Goal: Download file/media: Download file/media

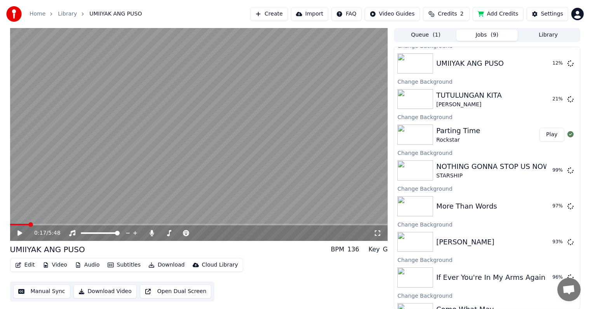
scroll to position [4, 0]
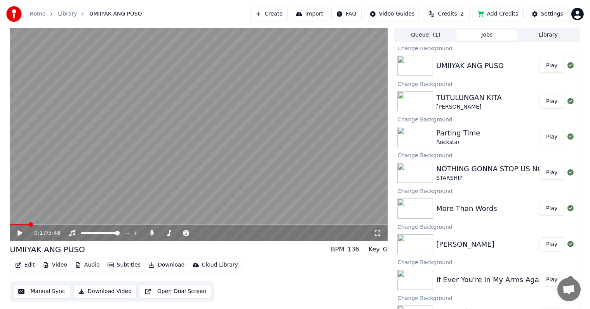
click at [550, 65] on button "Play" at bounding box center [552, 66] width 24 height 14
click at [66, 224] on span at bounding box center [199, 225] width 378 height 2
click at [101, 224] on span at bounding box center [199, 225] width 378 height 2
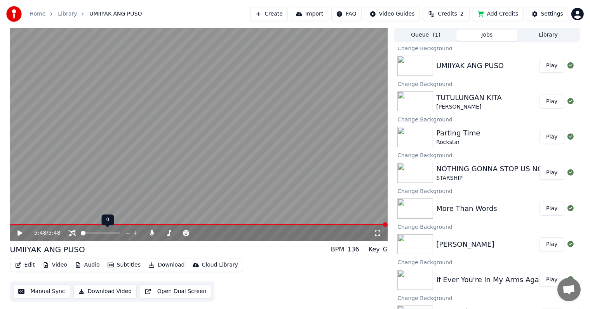
click at [81, 233] on span at bounding box center [83, 232] width 5 height 5
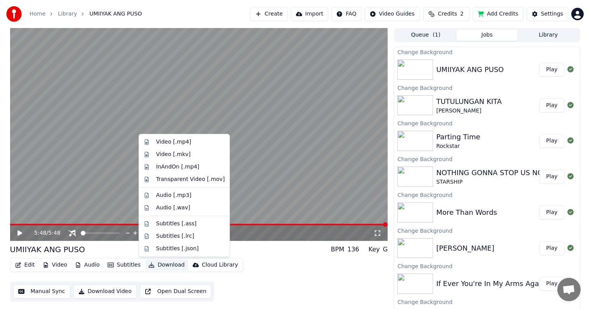
click at [152, 266] on button "Download" at bounding box center [166, 264] width 43 height 11
click at [166, 141] on div "Video [.mp4]" at bounding box center [173, 142] width 35 height 8
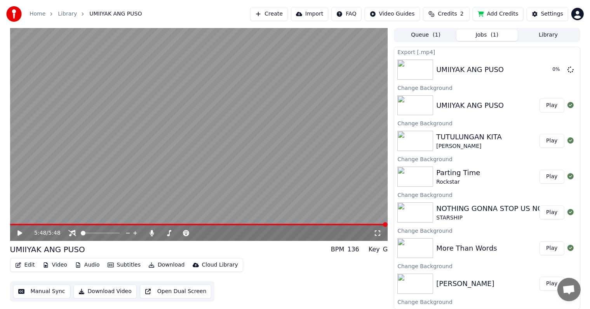
click at [486, 110] on div "UMIIYAK ANG PUSO" at bounding box center [471, 105] width 68 height 11
click at [546, 103] on button "Play" at bounding box center [552, 105] width 24 height 14
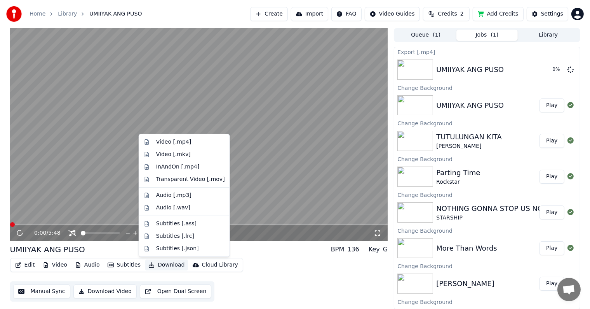
click at [156, 264] on button "Download" at bounding box center [166, 264] width 43 height 11
click at [169, 143] on div "Video [.mp4]" at bounding box center [173, 142] width 35 height 8
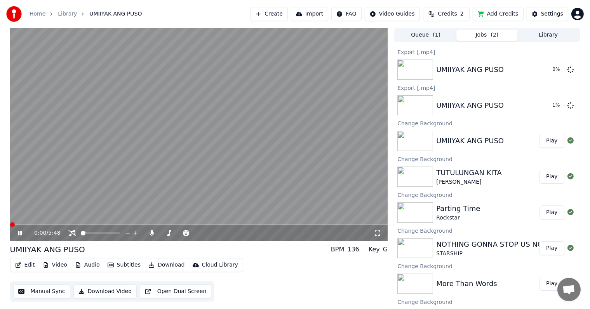
click at [543, 140] on button "Play" at bounding box center [552, 141] width 24 height 14
click at [153, 266] on button "Download" at bounding box center [166, 264] width 43 height 11
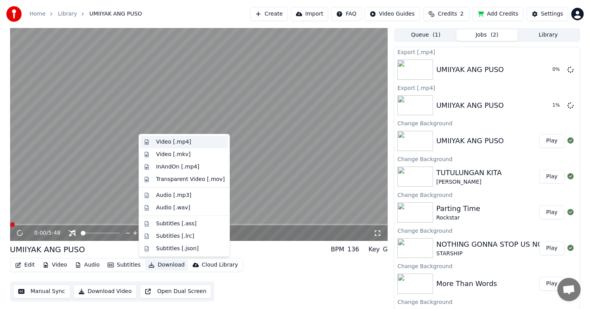
click at [168, 143] on div "Video [.mp4]" at bounding box center [173, 142] width 35 height 8
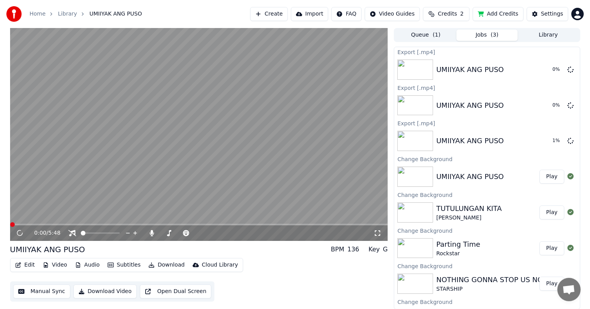
click at [546, 174] on button "Play" at bounding box center [552, 176] width 24 height 14
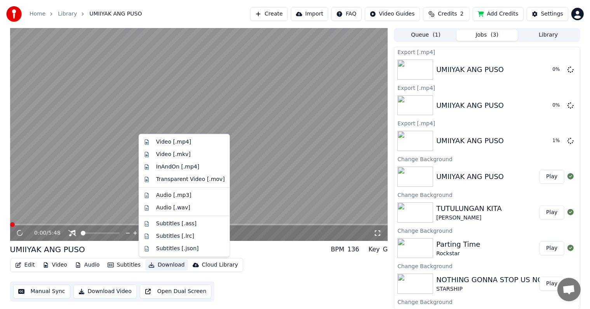
click at [160, 264] on button "Download" at bounding box center [166, 264] width 43 height 11
click at [176, 140] on div "Video [.mp4]" at bounding box center [173, 142] width 35 height 8
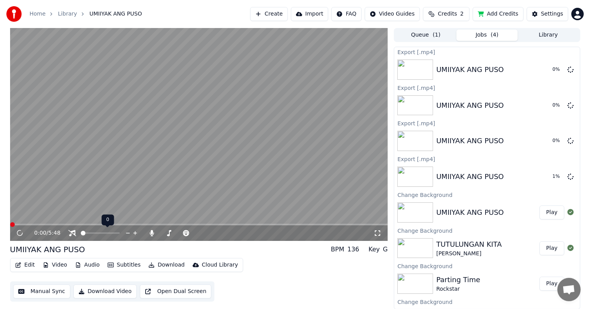
click at [81, 232] on span at bounding box center [83, 232] width 5 height 5
click at [151, 233] on icon at bounding box center [152, 233] width 8 height 6
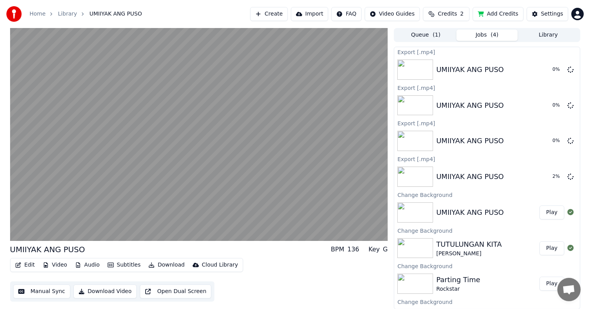
click at [545, 212] on button "Play" at bounding box center [552, 212] width 24 height 14
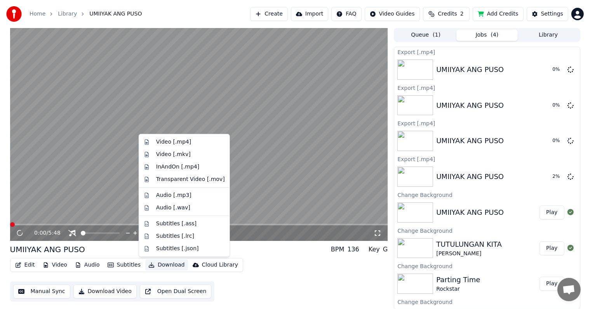
click at [155, 264] on button "Download" at bounding box center [166, 264] width 43 height 11
click at [171, 140] on div "Video [.mp4]" at bounding box center [173, 142] width 35 height 8
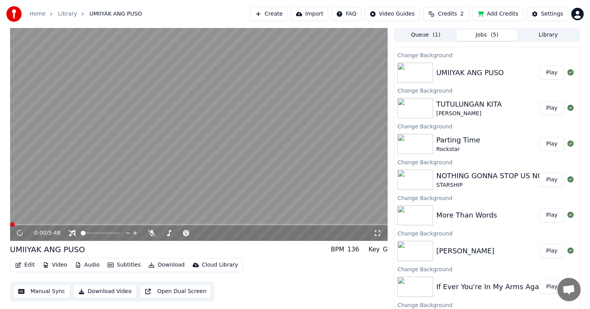
scroll to position [185, 0]
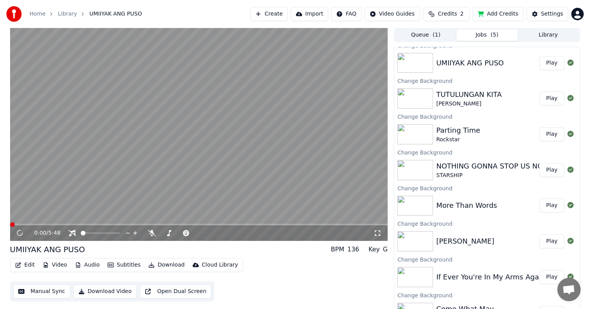
click at [547, 63] on button "Play" at bounding box center [552, 63] width 24 height 14
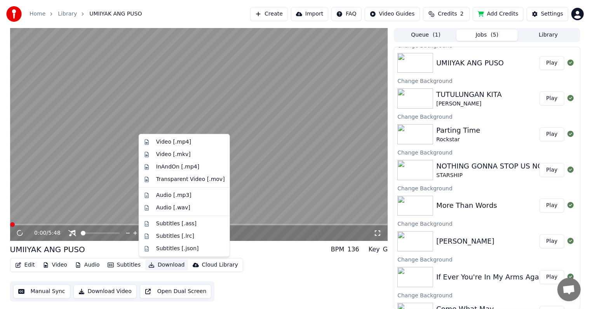
click at [150, 265] on button "Download" at bounding box center [166, 264] width 43 height 11
click at [168, 142] on div "Video [.mp4]" at bounding box center [173, 142] width 35 height 8
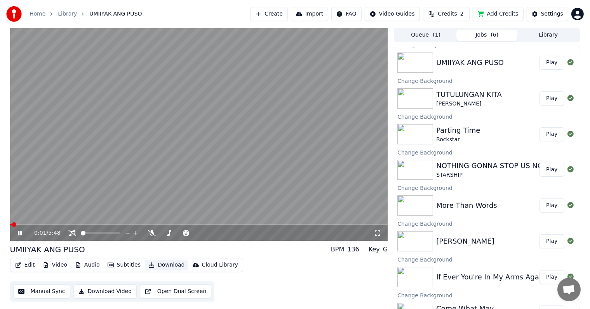
scroll to position [182, 0]
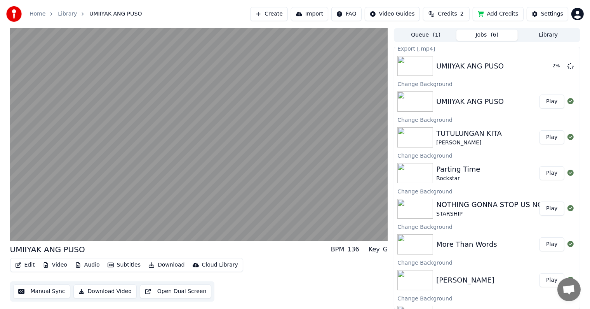
click at [545, 102] on button "Play" at bounding box center [552, 101] width 24 height 14
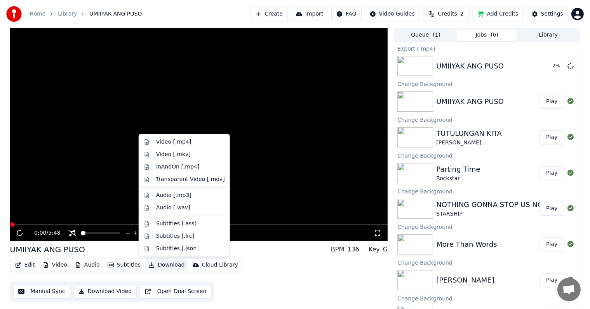
click at [157, 264] on button "Download" at bounding box center [166, 264] width 43 height 11
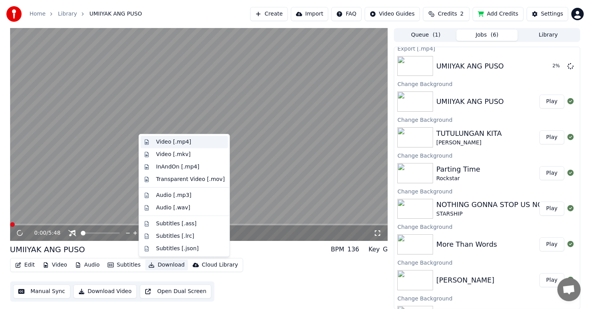
click at [171, 140] on div "Video [.mp4]" at bounding box center [173, 142] width 35 height 8
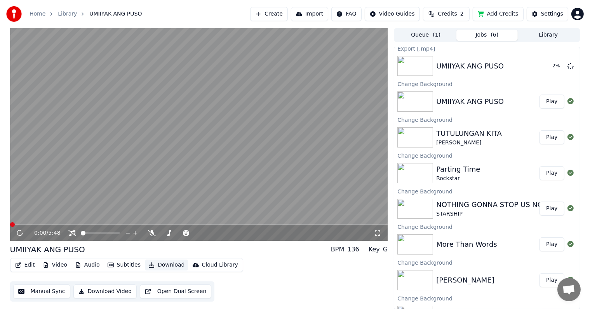
scroll to position [218, 0]
click at [545, 102] on button "Play" at bounding box center [552, 101] width 24 height 14
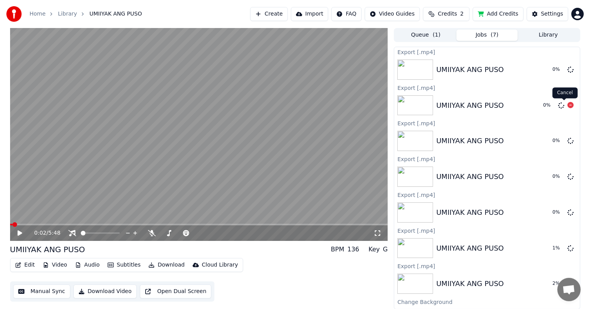
click at [562, 93] on div "Cancel Cancel" at bounding box center [565, 92] width 25 height 11
click at [568, 105] on icon at bounding box center [571, 105] width 6 height 6
click at [568, 140] on icon at bounding box center [571, 140] width 6 height 6
click at [568, 175] on icon at bounding box center [571, 176] width 6 height 6
click at [568, 210] on icon at bounding box center [571, 212] width 6 height 6
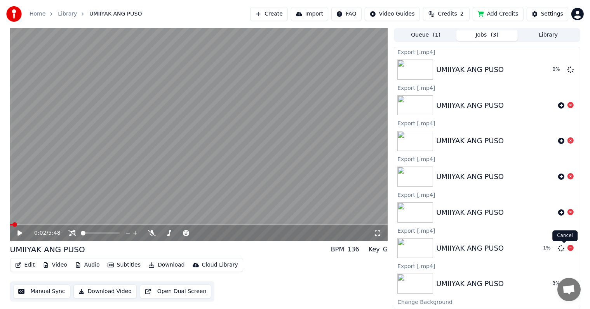
click at [568, 247] on icon at bounding box center [571, 247] width 6 height 6
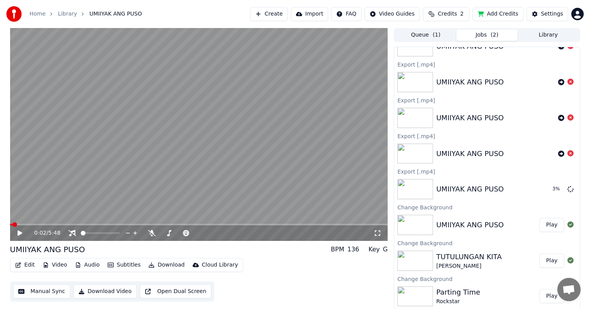
scroll to position [117, 0]
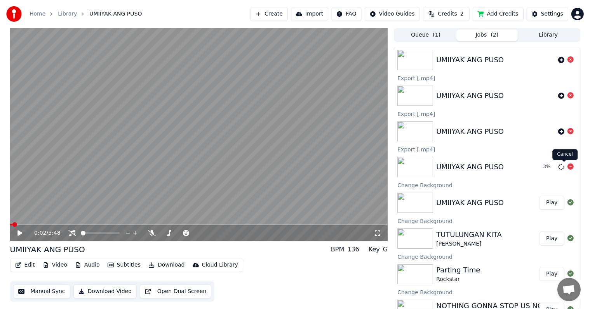
click at [568, 166] on icon at bounding box center [571, 166] width 6 height 6
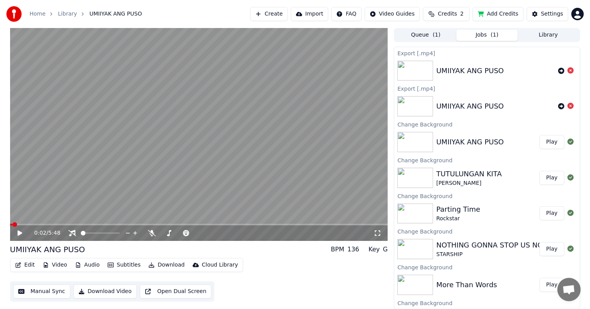
scroll to position [194, 0]
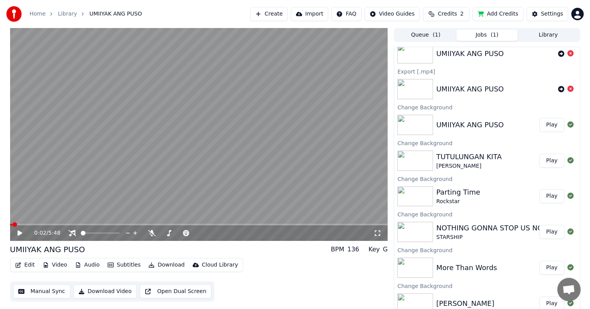
click at [535, 34] on button "Library" at bounding box center [548, 35] width 61 height 11
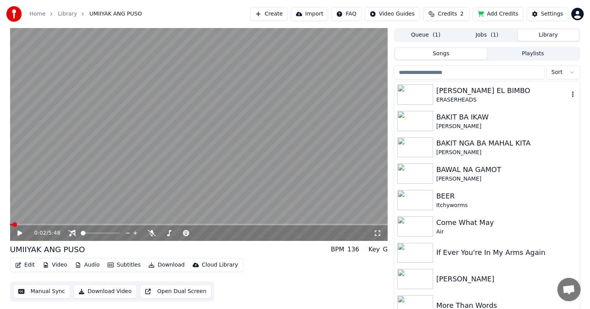
click at [457, 91] on div "[PERSON_NAME] EL BIMBO" at bounding box center [503, 90] width 133 height 11
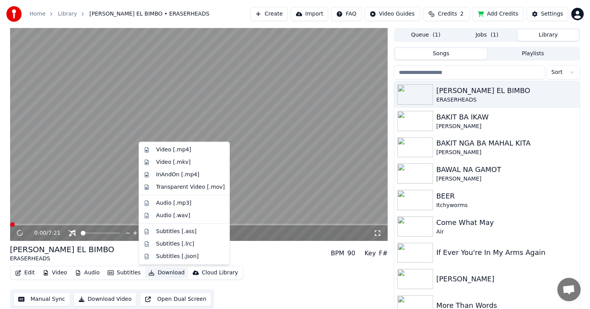
click at [164, 271] on button "Download" at bounding box center [166, 272] width 43 height 11
click at [166, 149] on div "Video [.mp4]" at bounding box center [173, 150] width 35 height 8
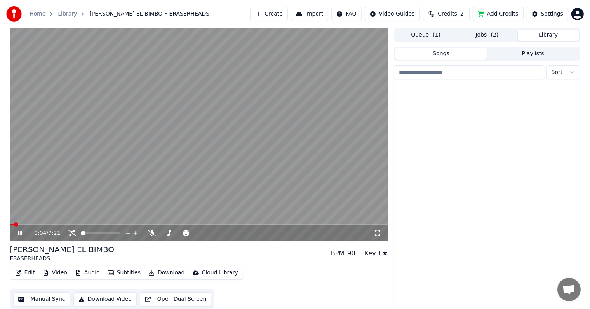
click at [552, 33] on button "Library" at bounding box center [548, 35] width 61 height 11
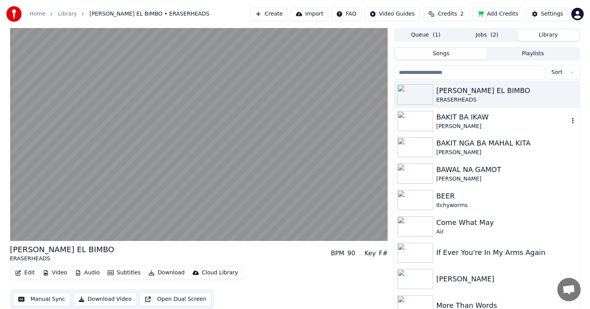
click at [463, 116] on div "BAKIT BA IKAW" at bounding box center [503, 117] width 133 height 11
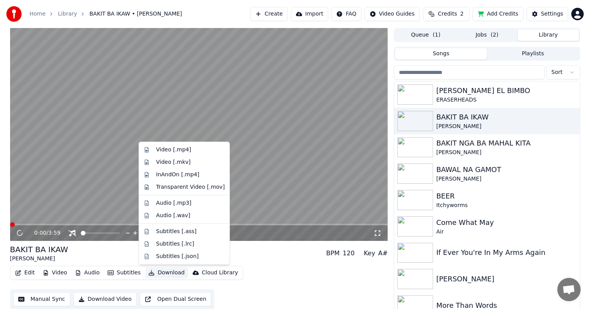
click at [162, 273] on button "Download" at bounding box center [166, 272] width 43 height 11
click at [170, 150] on div "Video [.mp4]" at bounding box center [173, 150] width 35 height 8
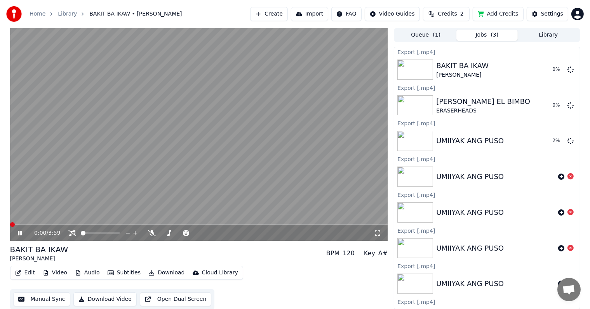
click at [545, 34] on button "Library" at bounding box center [548, 35] width 61 height 11
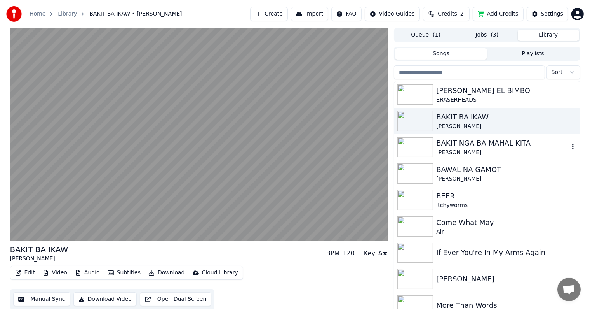
click at [475, 147] on div "BAKIT NGA BA MAHAL KITA" at bounding box center [503, 143] width 133 height 11
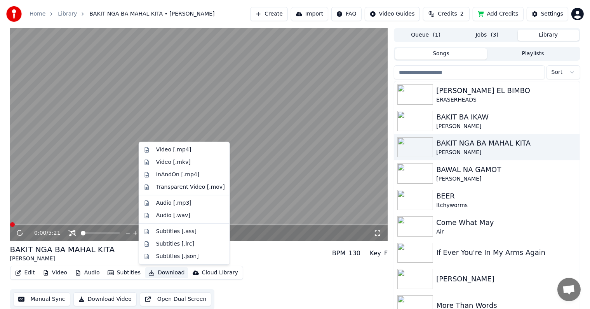
click at [157, 273] on button "Download" at bounding box center [166, 272] width 43 height 11
click at [180, 150] on div "Video [.mp4]" at bounding box center [173, 150] width 35 height 8
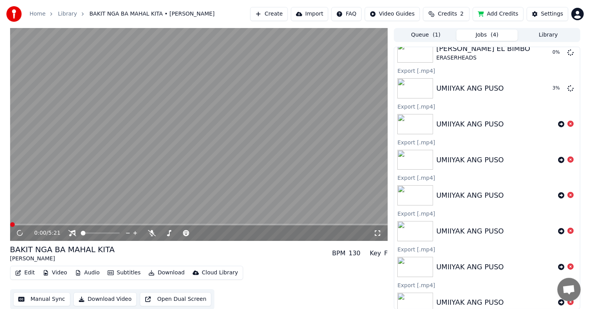
scroll to position [83, 0]
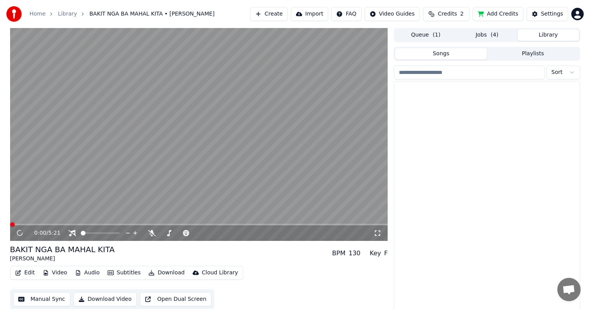
click at [546, 35] on button "Library" at bounding box center [548, 35] width 61 height 11
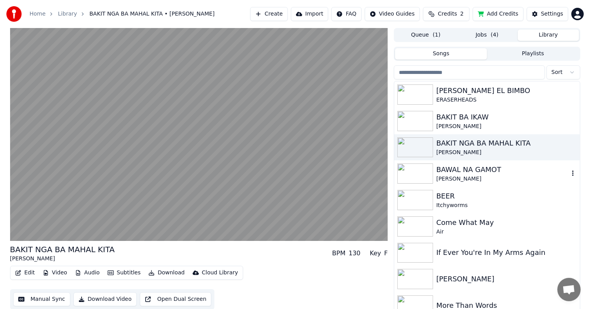
click at [458, 175] on div "[PERSON_NAME]" at bounding box center [503, 179] width 133 height 8
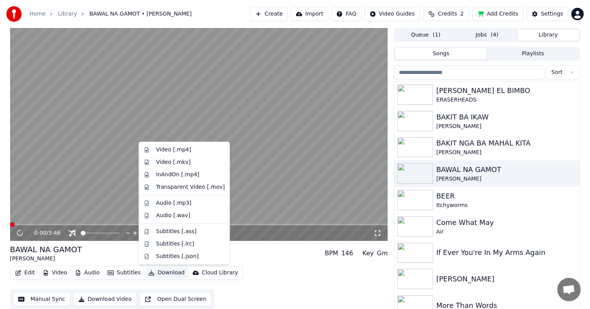
click at [156, 274] on button "Download" at bounding box center [166, 272] width 43 height 11
click at [172, 149] on div "Video [.mp4]" at bounding box center [173, 150] width 35 height 8
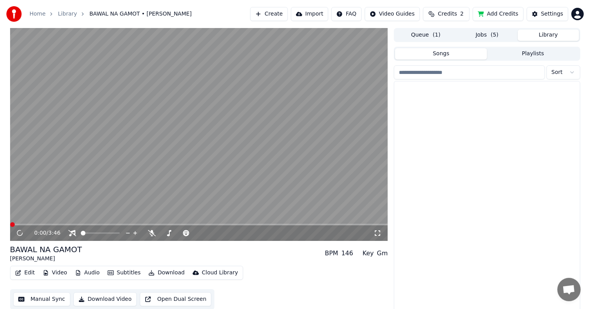
click at [546, 31] on button "Library" at bounding box center [548, 35] width 61 height 11
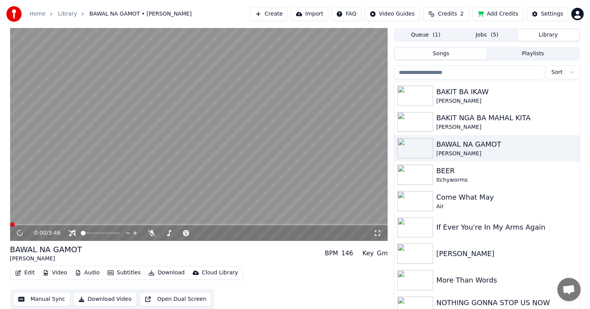
scroll to position [39, 0]
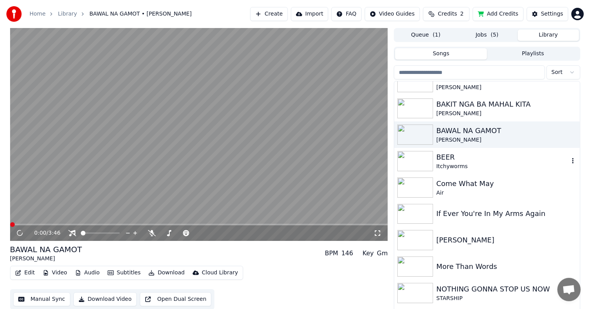
click at [469, 162] on div "BEER" at bounding box center [503, 157] width 133 height 11
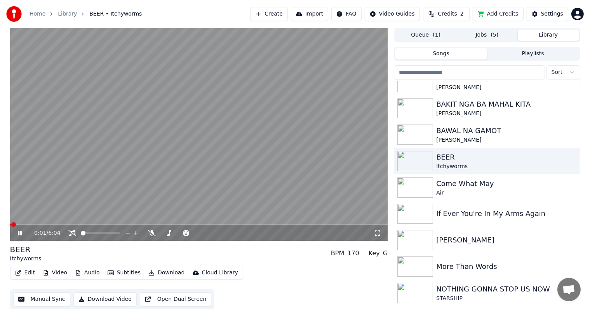
click at [154, 274] on button "Download" at bounding box center [166, 272] width 43 height 11
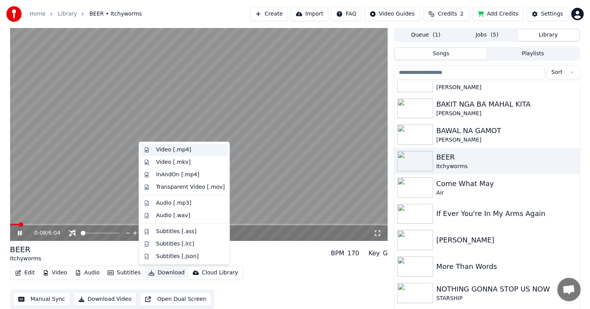
click at [175, 151] on div "Video [.mp4]" at bounding box center [173, 150] width 35 height 8
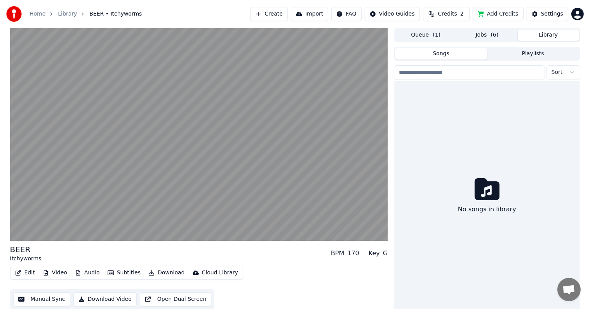
click at [544, 35] on button "Library" at bounding box center [548, 35] width 61 height 11
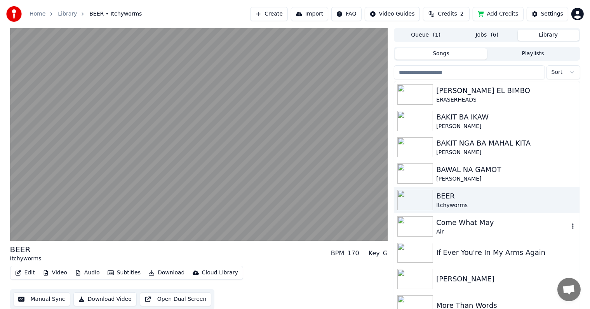
click at [456, 224] on div "Come What May" at bounding box center [503, 222] width 133 height 11
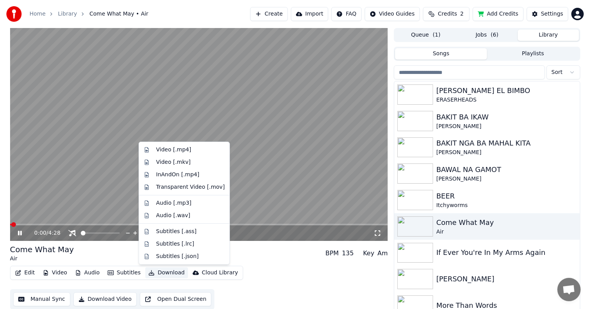
click at [158, 272] on button "Download" at bounding box center [166, 272] width 43 height 11
click at [169, 151] on div "Video [.mp4]" at bounding box center [173, 150] width 35 height 8
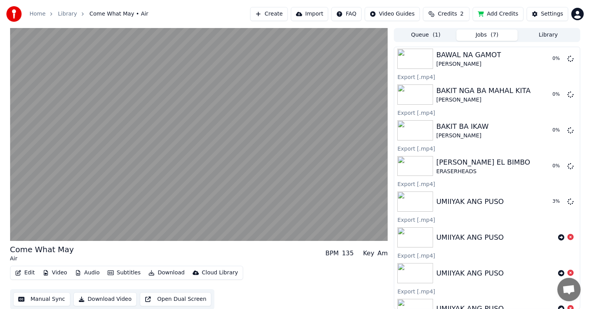
scroll to position [82, 0]
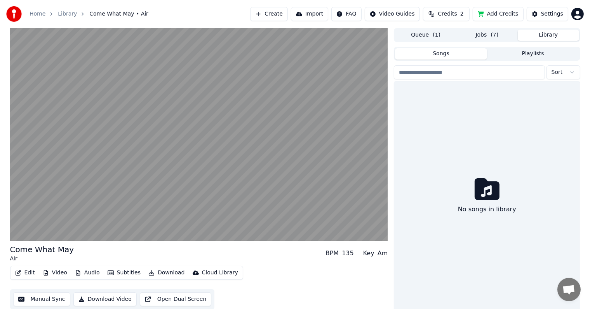
drag, startPoint x: 547, startPoint y: 33, endPoint x: 552, endPoint y: 47, distance: 14.8
click at [548, 33] on button "Library" at bounding box center [548, 35] width 61 height 11
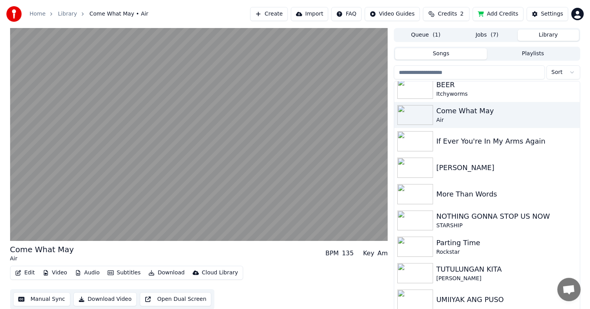
scroll to position [112, 0]
click at [487, 144] on div "If Ever You're In My Arms Again" at bounding box center [503, 140] width 133 height 11
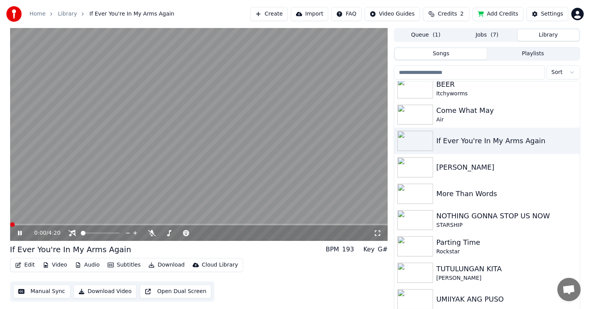
click at [160, 266] on button "Download" at bounding box center [166, 264] width 43 height 11
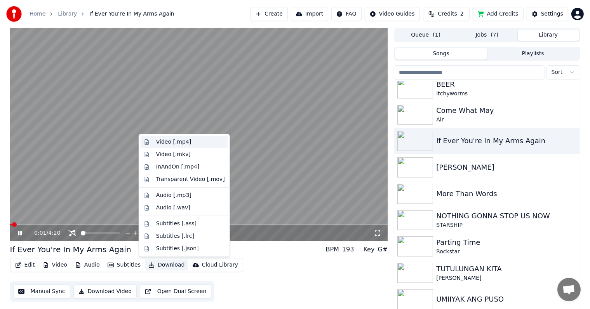
click at [166, 141] on div "Video [.mp4]" at bounding box center [173, 142] width 35 height 8
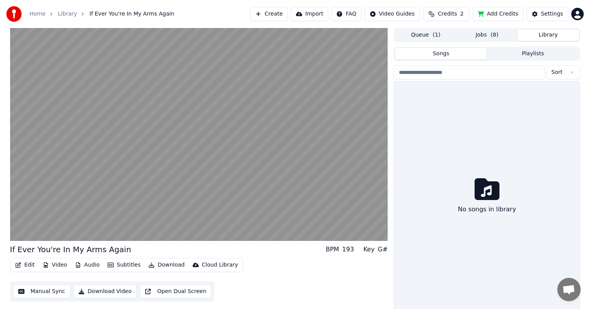
click at [554, 34] on button "Library" at bounding box center [548, 35] width 61 height 11
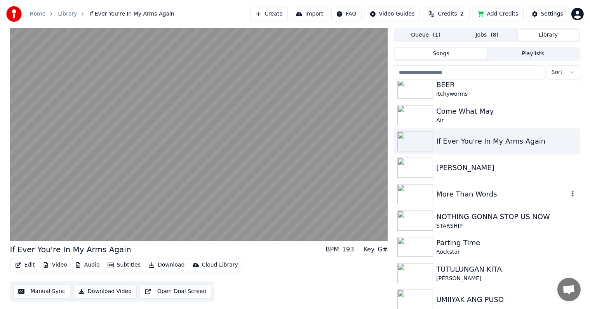
scroll to position [112, 0]
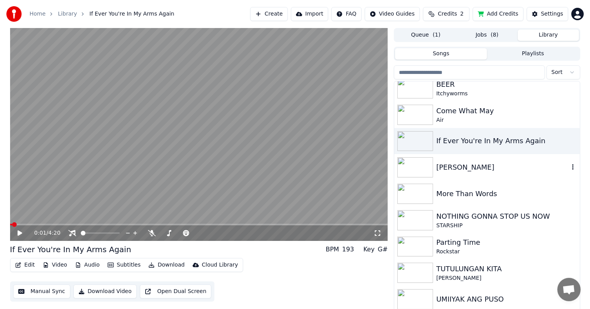
click at [489, 169] on div "[PERSON_NAME]" at bounding box center [503, 167] width 133 height 11
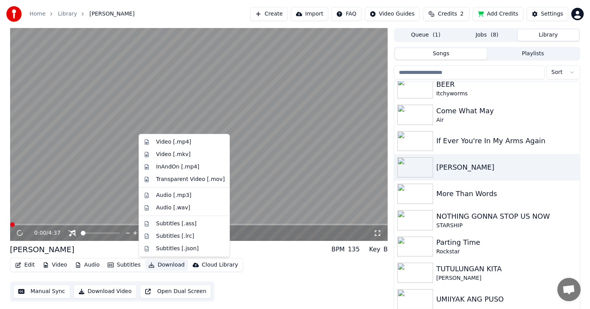
click at [166, 263] on button "Download" at bounding box center [166, 264] width 43 height 11
click at [167, 143] on div "Video [.mp4]" at bounding box center [173, 142] width 35 height 8
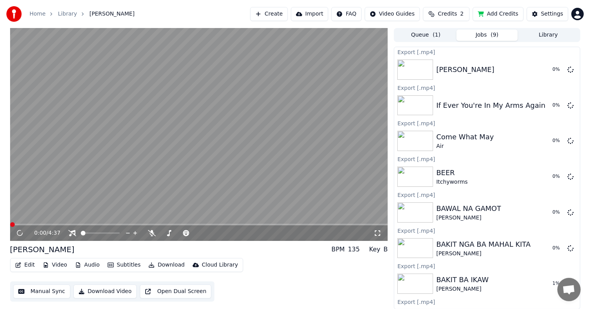
click at [550, 35] on button "Library" at bounding box center [548, 35] width 61 height 11
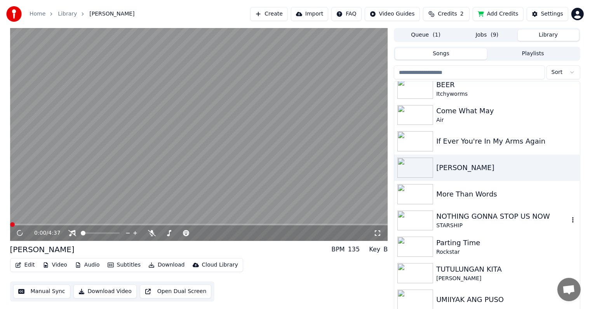
scroll to position [112, 0]
click at [502, 195] on div "More Than Words" at bounding box center [503, 193] width 133 height 11
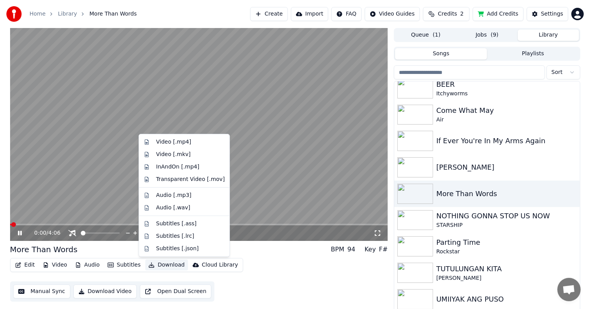
click at [157, 264] on button "Download" at bounding box center [166, 264] width 43 height 11
click at [163, 143] on div "Video [.mp4]" at bounding box center [173, 142] width 35 height 8
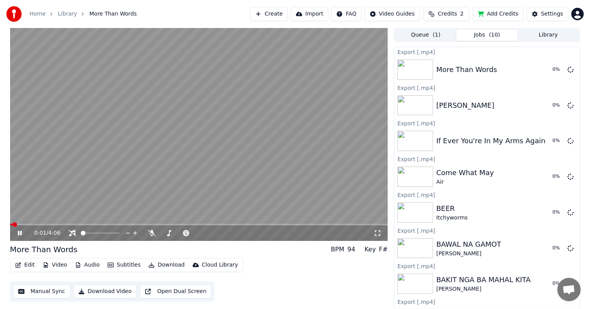
click at [547, 33] on button "Library" at bounding box center [548, 35] width 61 height 11
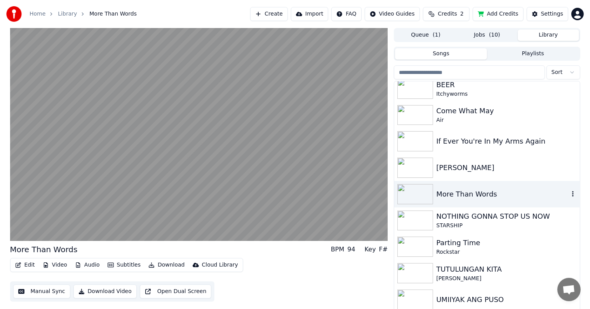
scroll to position [112, 0]
click at [489, 220] on div "NOTHING GONNA STOP US NOW" at bounding box center [503, 215] width 133 height 11
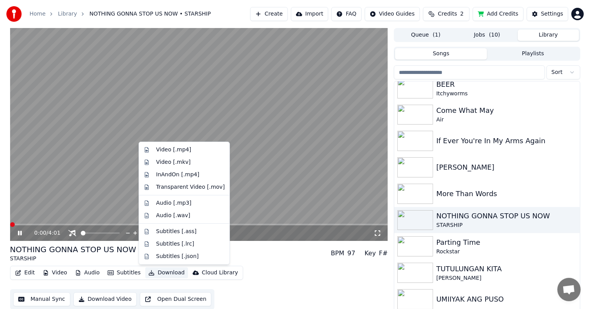
click at [154, 274] on button "Download" at bounding box center [166, 272] width 43 height 11
click at [165, 150] on div "Video [.mp4]" at bounding box center [173, 150] width 35 height 8
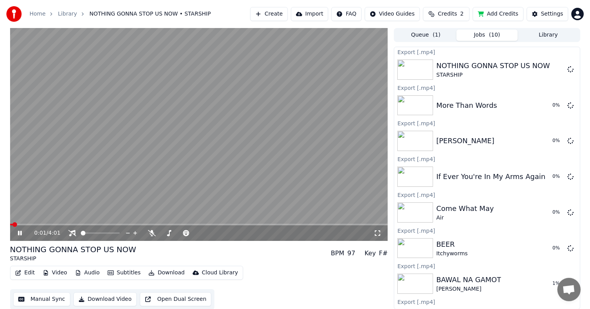
click at [541, 36] on button "Library" at bounding box center [548, 35] width 61 height 11
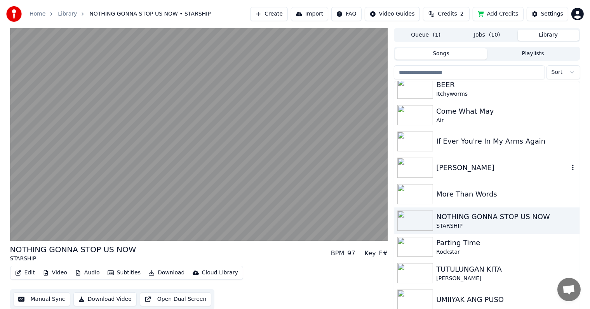
scroll to position [112, 0]
click at [456, 247] on div "Parting Time" at bounding box center [503, 242] width 133 height 11
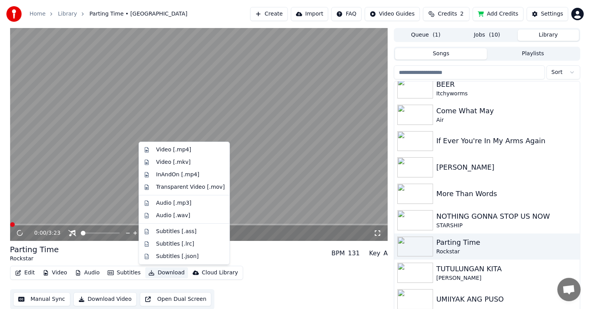
click at [165, 276] on button "Download" at bounding box center [166, 272] width 43 height 11
click at [168, 149] on div "Video [.mp4]" at bounding box center [173, 150] width 35 height 8
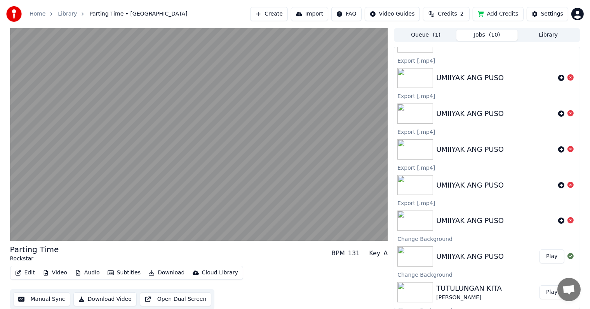
scroll to position [471, 0]
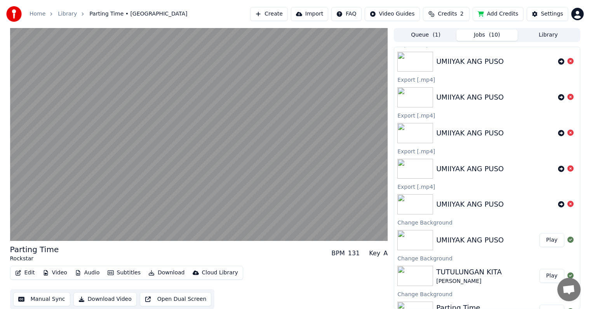
click at [555, 34] on button "Library" at bounding box center [548, 35] width 61 height 11
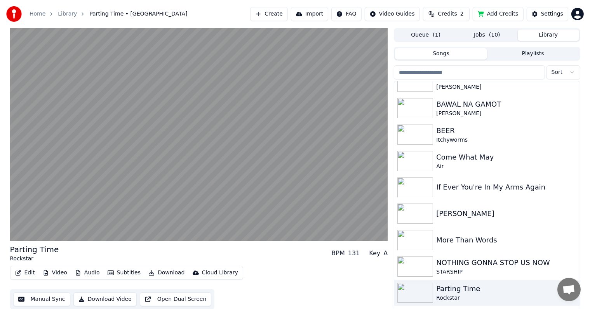
scroll to position [112, 0]
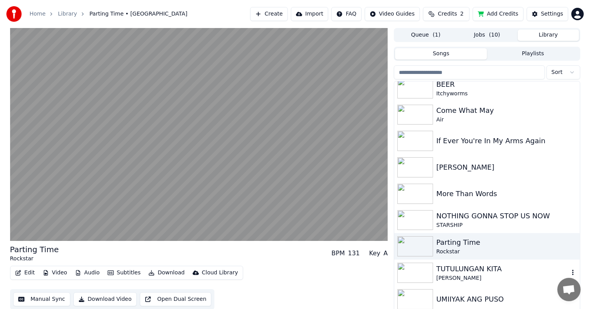
click at [459, 268] on div "TUTULUNGAN KITA" at bounding box center [503, 268] width 133 height 11
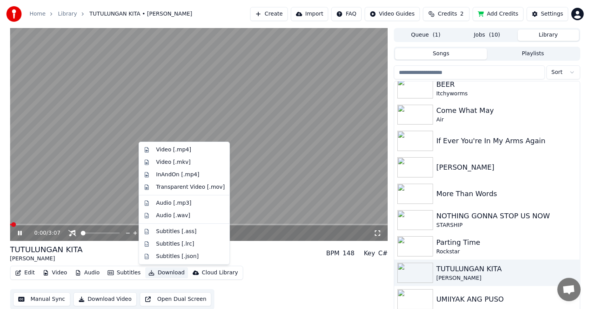
click at [152, 272] on button "Download" at bounding box center [166, 272] width 43 height 11
click at [157, 149] on div "Video [.mp4]" at bounding box center [173, 150] width 35 height 8
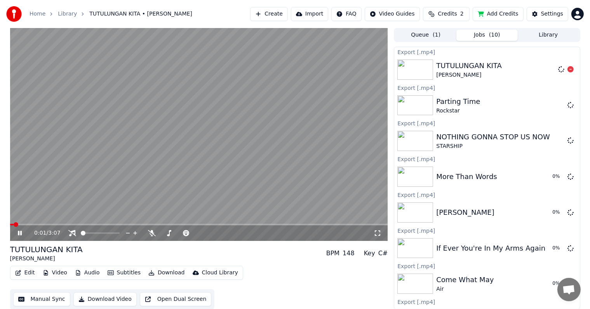
click at [560, 36] on button "Library" at bounding box center [548, 35] width 61 height 11
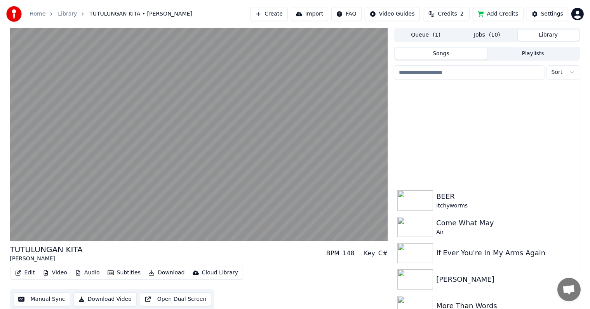
scroll to position [112, 0]
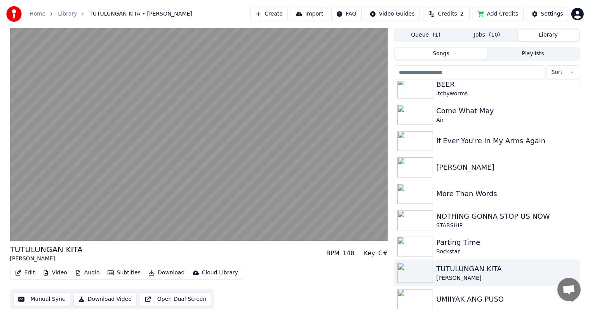
click at [467, 300] on div "UMIIYAK ANG PUSO" at bounding box center [503, 298] width 133 height 11
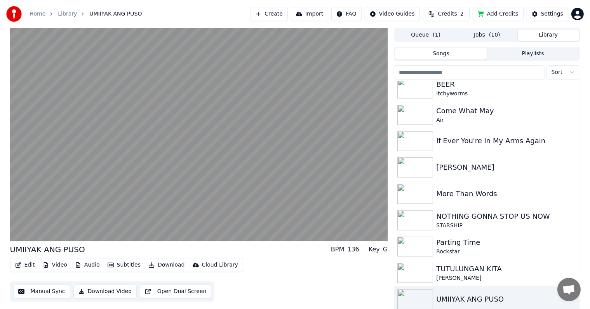
click at [155, 263] on button "Download" at bounding box center [166, 264] width 43 height 11
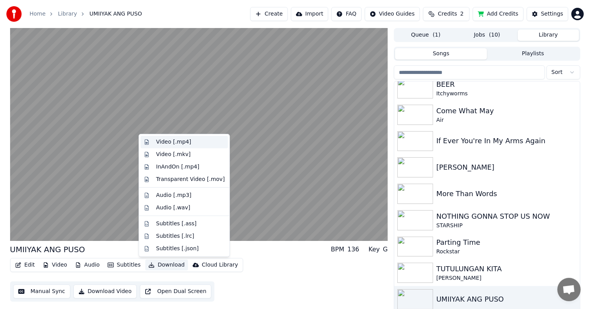
click at [174, 143] on div "Video [.mp4]" at bounding box center [173, 142] width 35 height 8
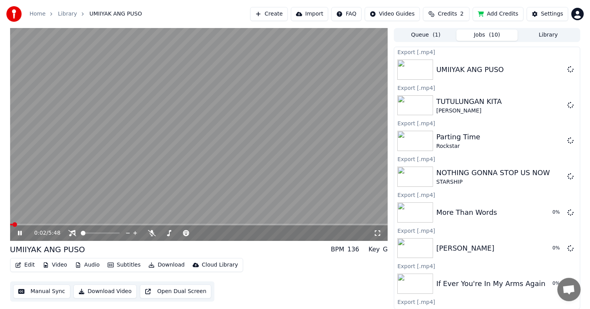
click at [560, 34] on button "Library" at bounding box center [548, 35] width 61 height 11
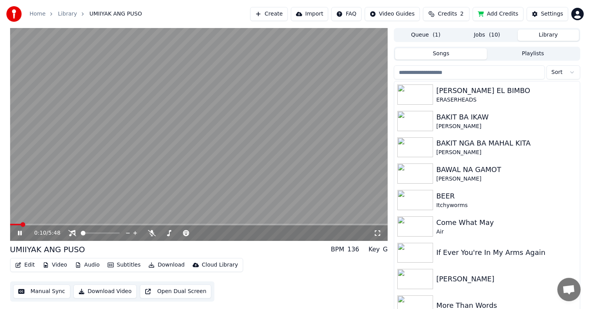
click at [484, 33] on button "Jobs ( 10 )" at bounding box center [487, 35] width 61 height 11
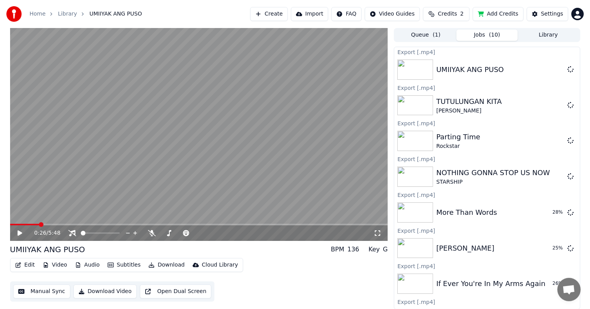
click at [17, 234] on icon at bounding box center [19, 232] width 5 height 5
click at [22, 231] on icon at bounding box center [25, 233] width 18 height 6
